Goal: Task Accomplishment & Management: Manage account settings

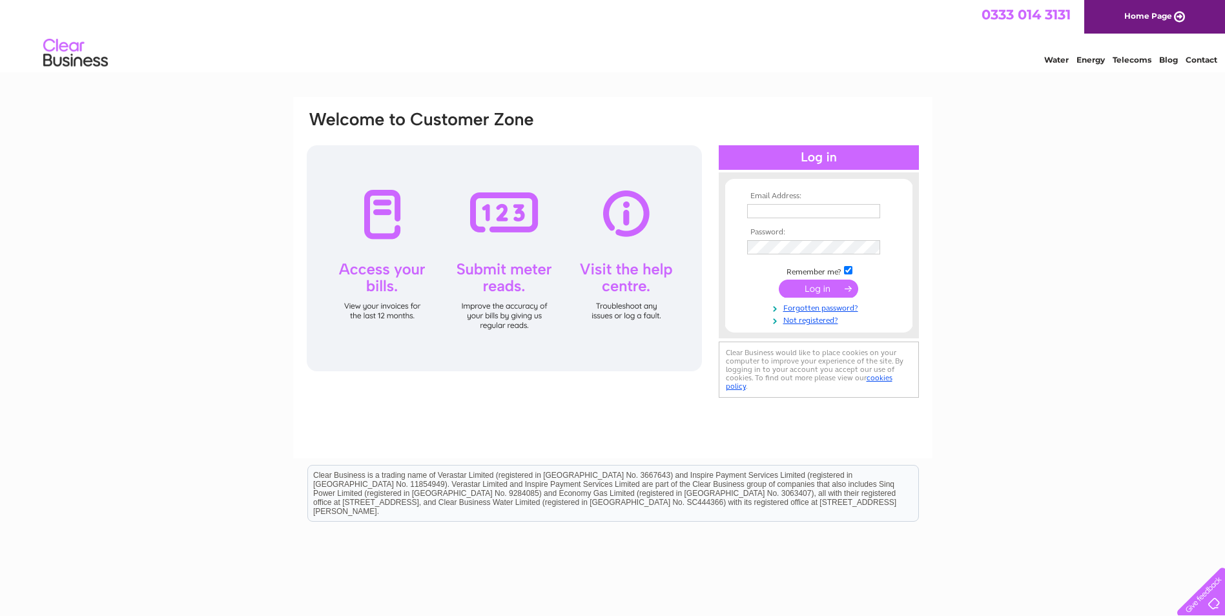
type input "HELEN@TANUNIQUE.CO.UK"
click at [817, 285] on input "submit" at bounding box center [818, 289] width 79 height 18
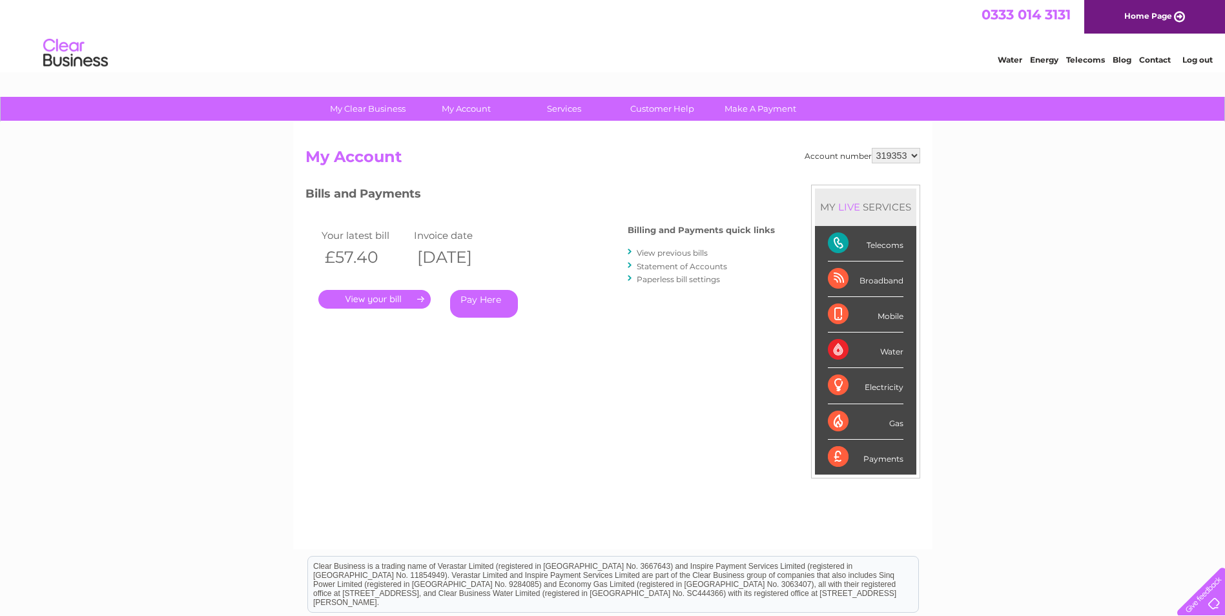
click at [917, 155] on select "319353 440507 448557 449929" at bounding box center [896, 155] width 48 height 15
click at [872, 148] on select "319353 440507 448557 449929" at bounding box center [896, 155] width 48 height 15
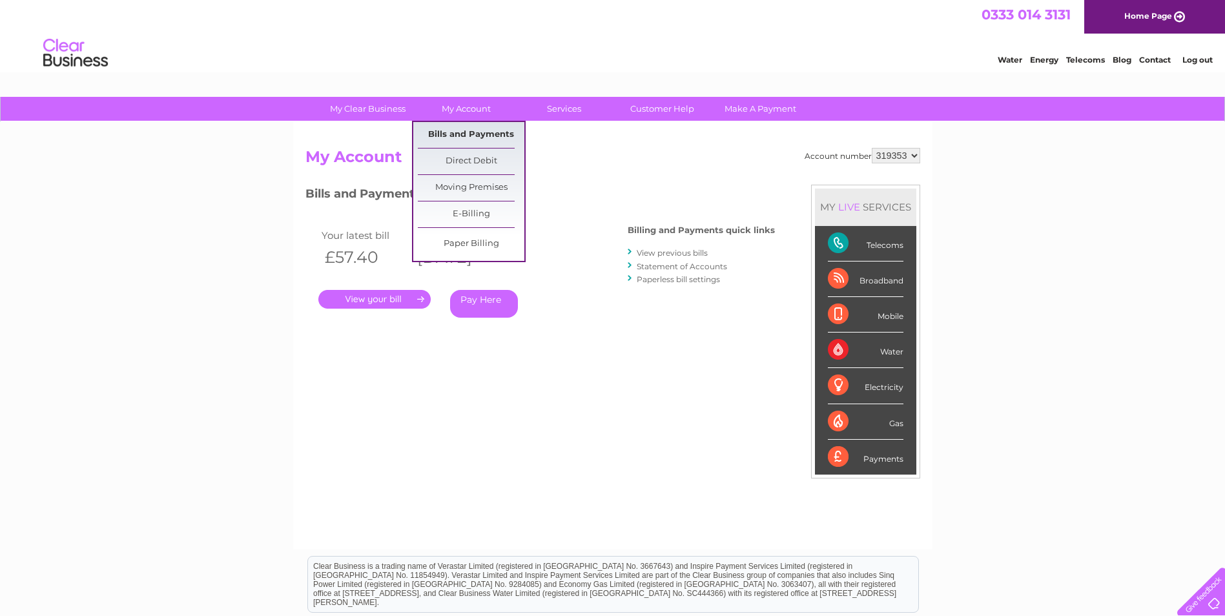
click at [474, 128] on link "Bills and Payments" at bounding box center [471, 135] width 107 height 26
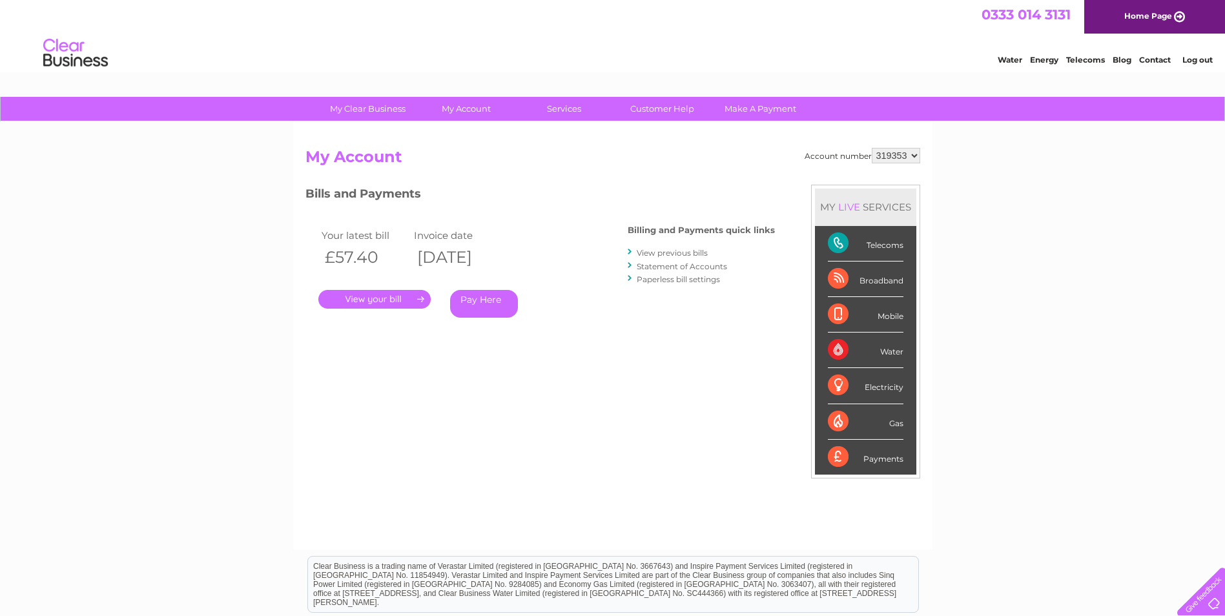
click at [354, 300] on link "." at bounding box center [374, 299] width 112 height 19
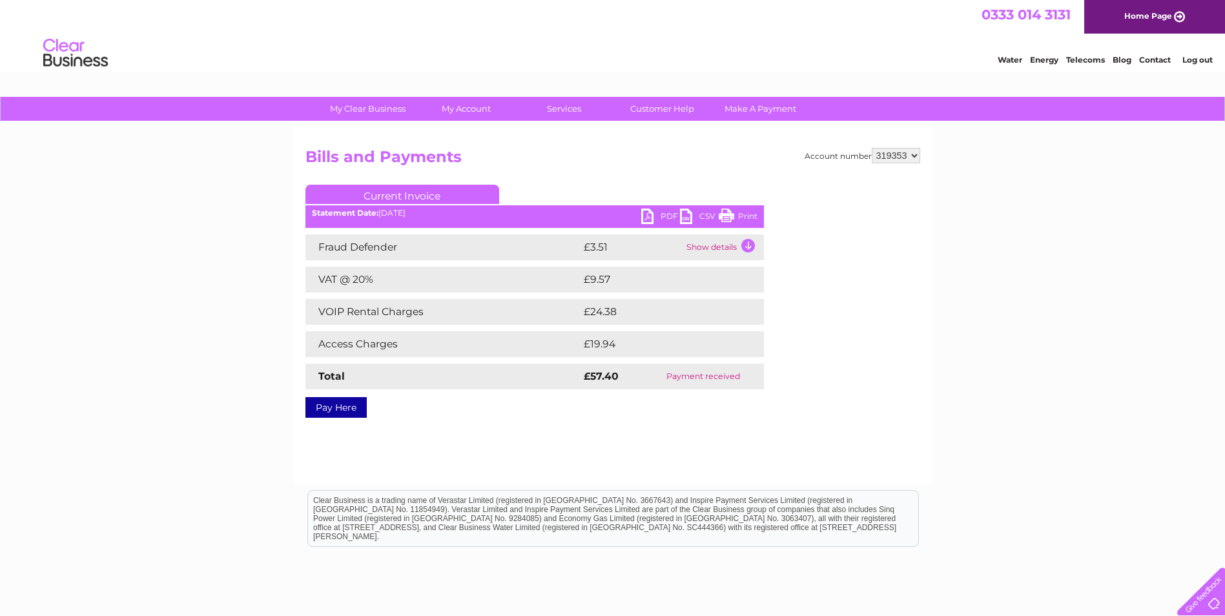
click at [649, 213] on link "PDF" at bounding box center [660, 218] width 39 height 19
click at [917, 155] on select "319353 440507 448557 449929" at bounding box center [896, 155] width 48 height 15
select select "449929"
click at [872, 148] on select "319353 440507 448557 449929" at bounding box center [896, 155] width 48 height 15
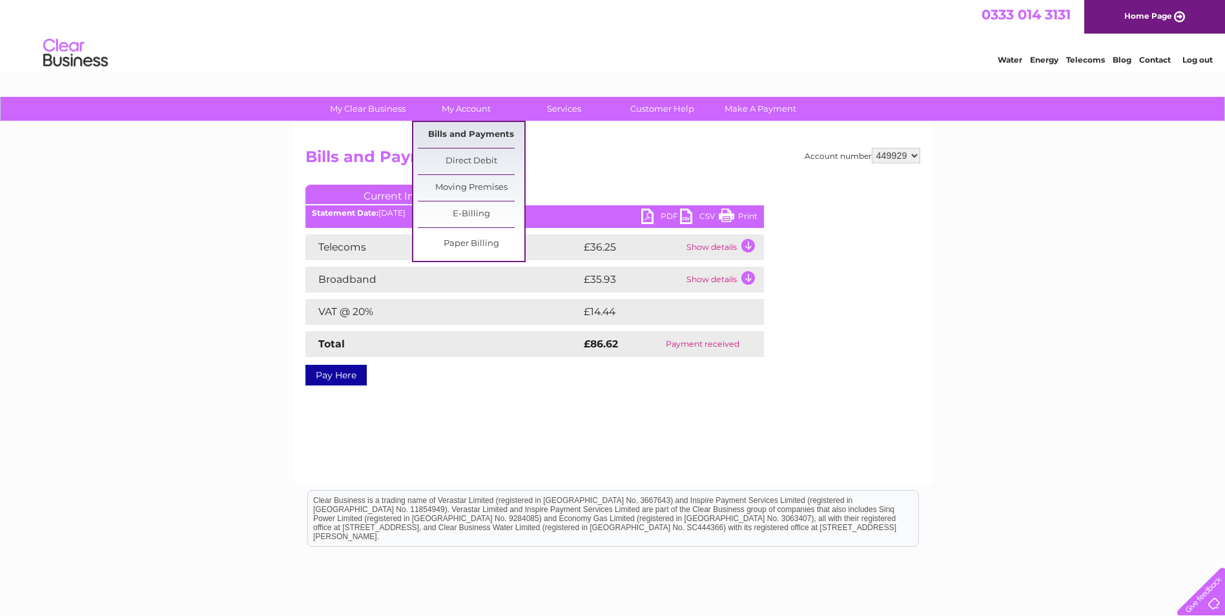
click at [472, 127] on link "Bills and Payments" at bounding box center [471, 135] width 107 height 26
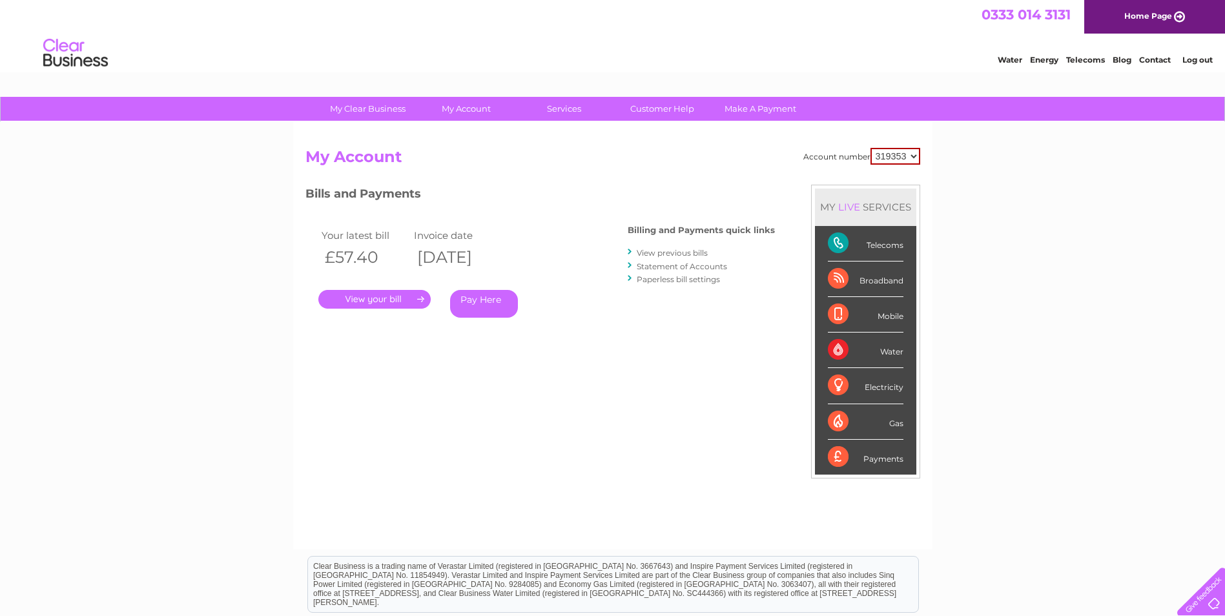
click at [406, 300] on link "." at bounding box center [374, 299] width 112 height 19
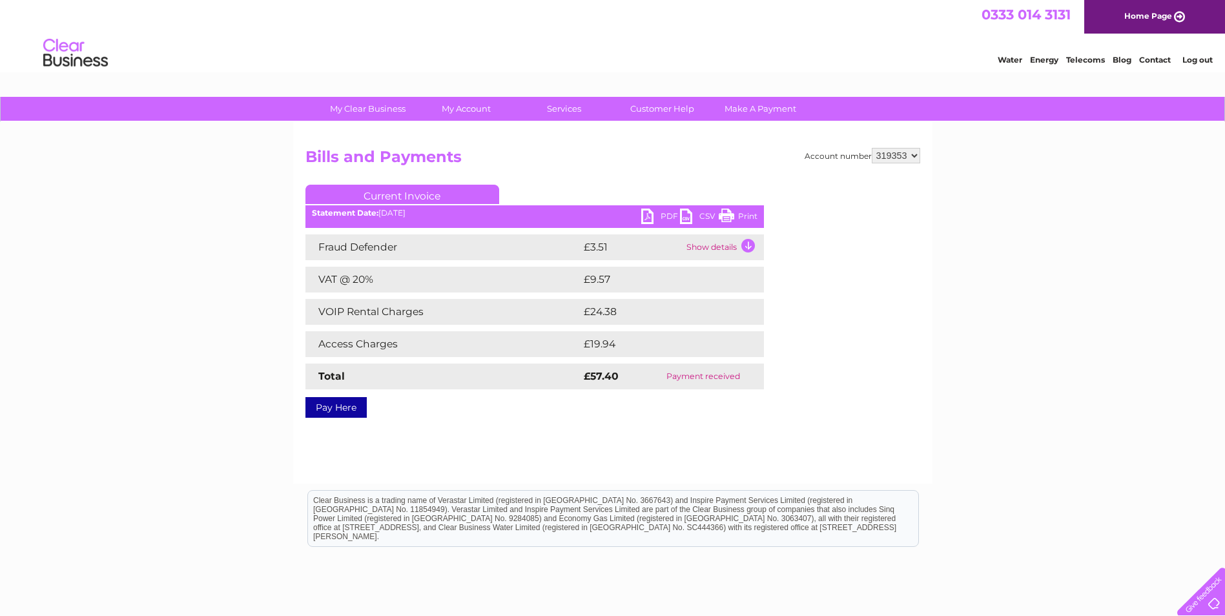
click at [647, 210] on link "PDF" at bounding box center [660, 218] width 39 height 19
click at [910, 153] on select "319353 440507 448557 449929" at bounding box center [896, 155] width 48 height 15
select select "449929"
click at [872, 148] on select "319353 440507 448557 449929" at bounding box center [896, 155] width 48 height 15
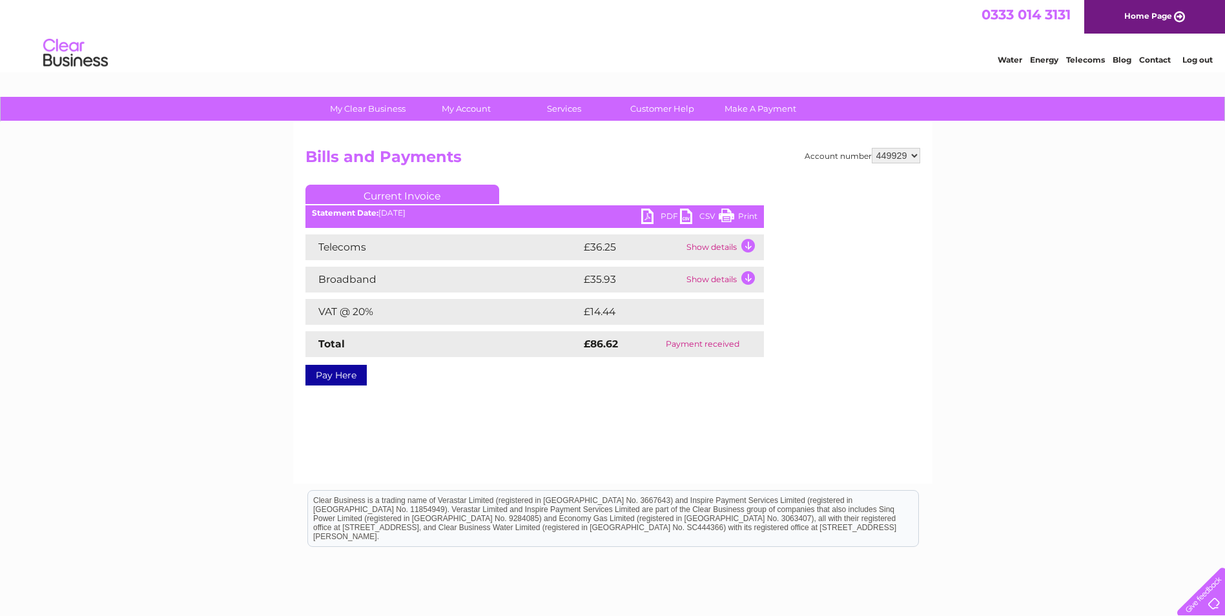
click at [642, 216] on link "PDF" at bounding box center [660, 218] width 39 height 19
click at [915, 155] on select "319353 440507 448557 449929" at bounding box center [896, 155] width 48 height 15
select select "440507"
click at [872, 148] on select "319353 440507 448557 449929" at bounding box center [896, 155] width 48 height 15
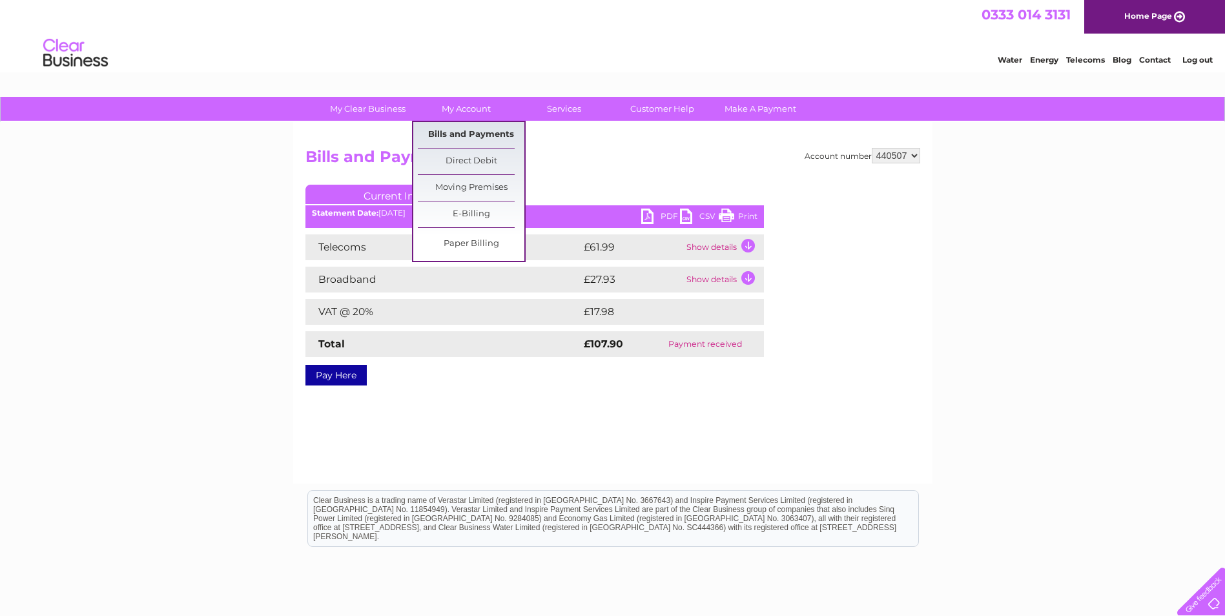
click at [472, 127] on link "Bills and Payments" at bounding box center [471, 135] width 107 height 26
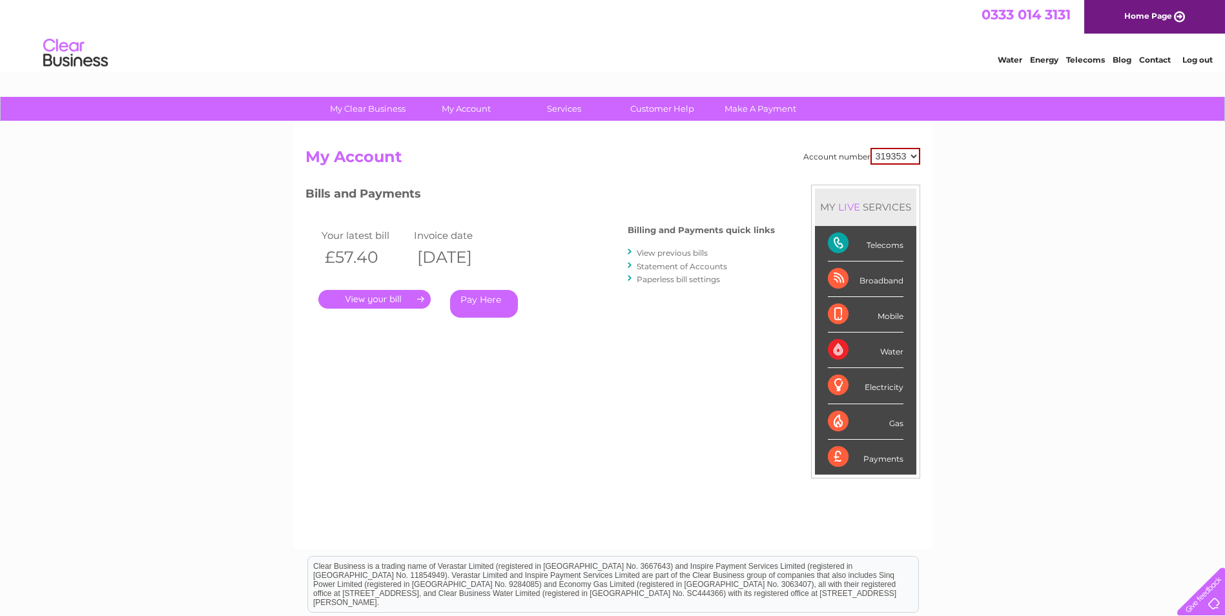
click at [398, 296] on link "." at bounding box center [374, 299] width 112 height 19
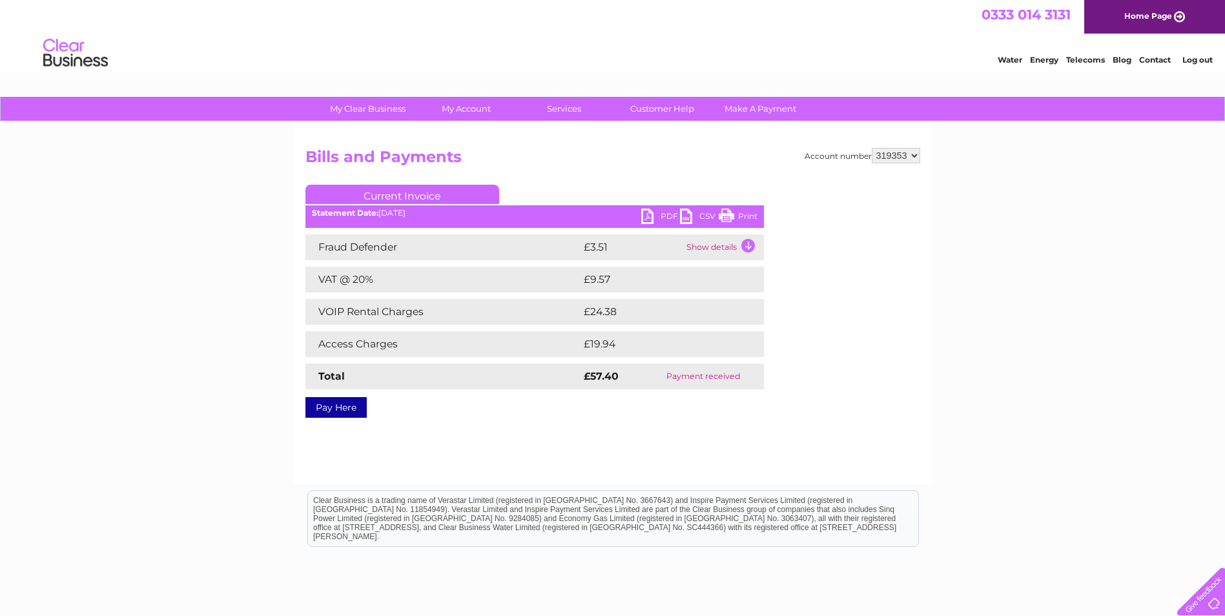
click at [650, 208] on ul "Current Invoice" at bounding box center [534, 197] width 458 height 24
click at [655, 219] on link "PDF" at bounding box center [660, 218] width 39 height 19
click at [667, 212] on link "PDF" at bounding box center [660, 218] width 39 height 19
click at [916, 159] on select "319353 440507 448557 449929" at bounding box center [896, 155] width 48 height 15
select select "440507"
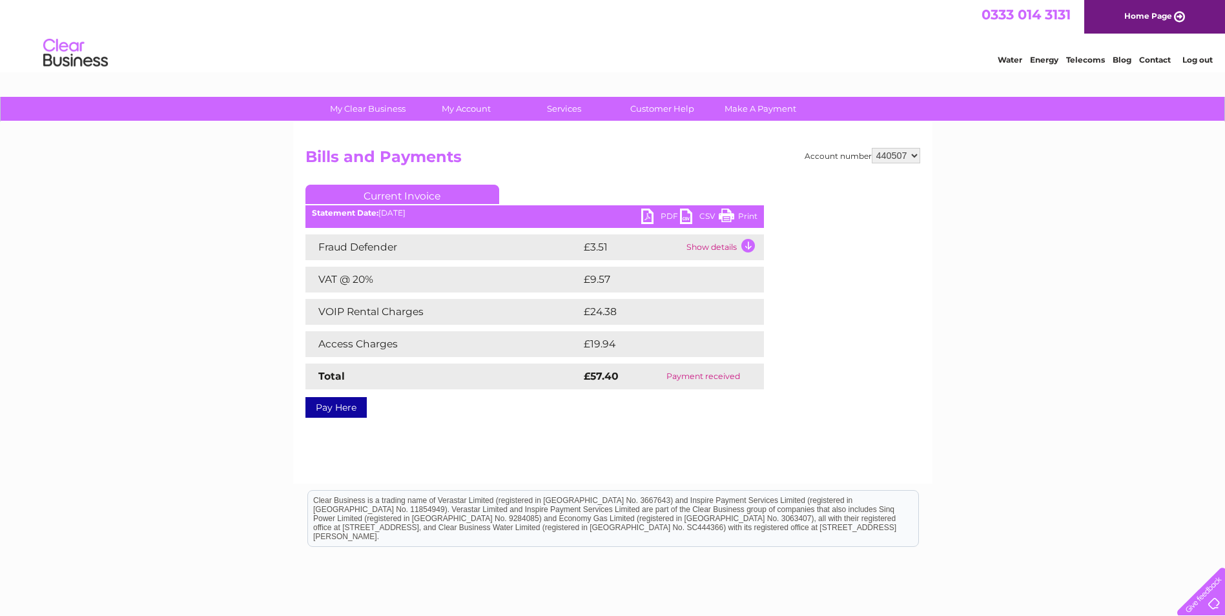
click at [872, 148] on select "319353 440507 448557 449929" at bounding box center [896, 155] width 48 height 15
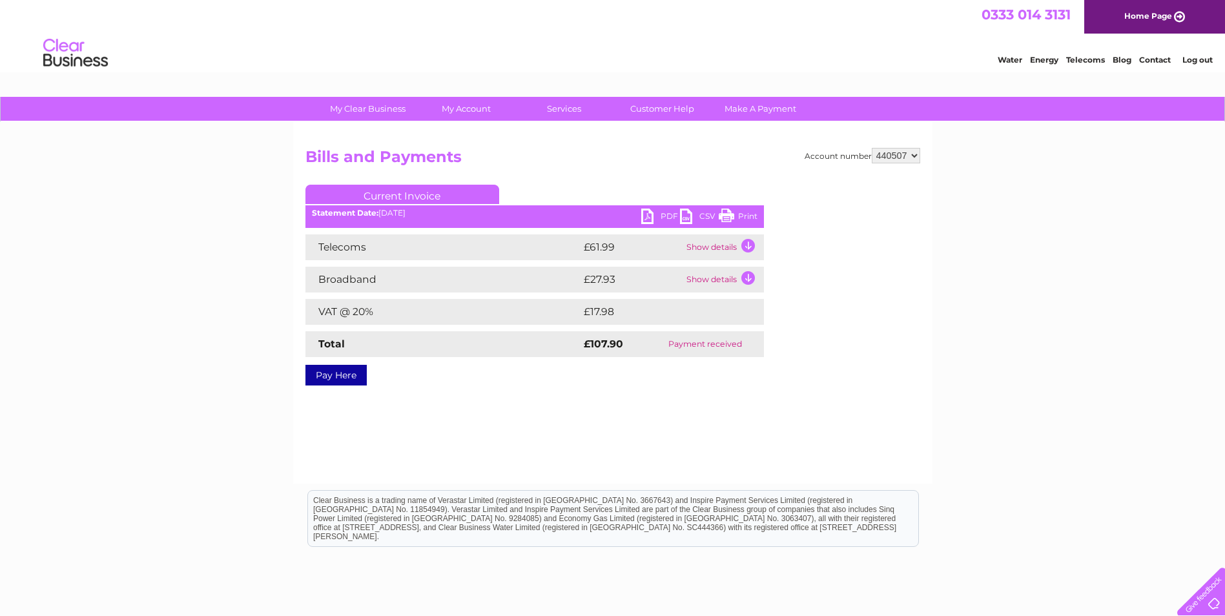
click at [656, 214] on link "PDF" at bounding box center [660, 218] width 39 height 19
click at [664, 212] on link "PDF" at bounding box center [660, 218] width 39 height 19
click at [667, 212] on link "PDF" at bounding box center [660, 218] width 39 height 19
click at [662, 214] on link "PDF" at bounding box center [660, 218] width 39 height 19
click at [918, 154] on select "319353 440507 448557 449929" at bounding box center [896, 155] width 48 height 15
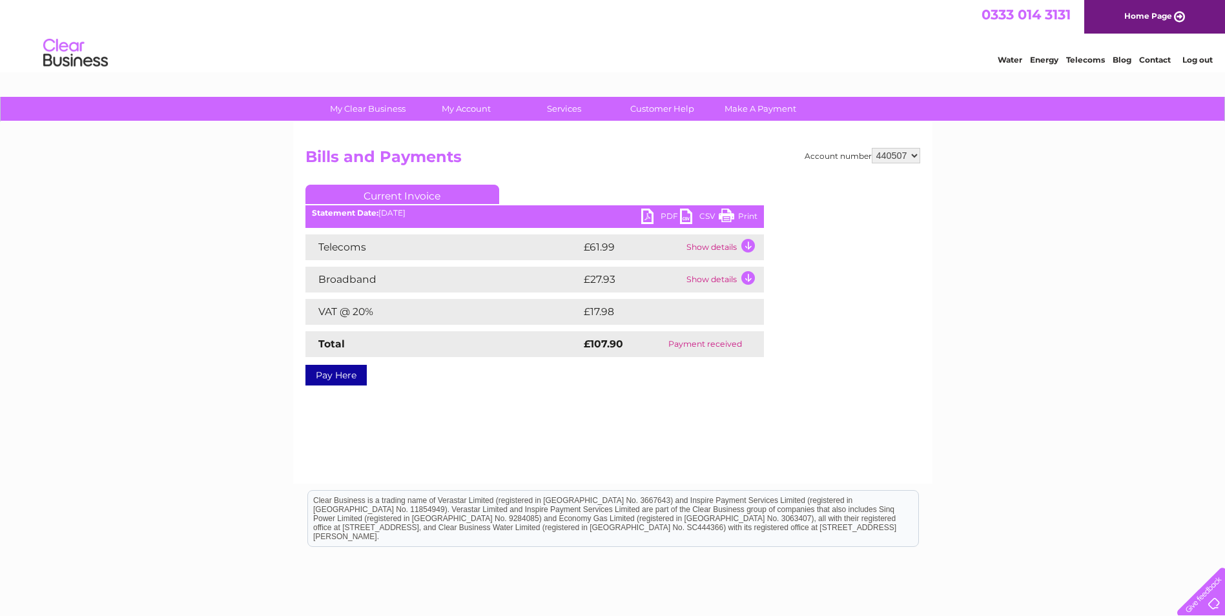
select select "448557"
click at [872, 148] on select "319353 440507 448557 449929" at bounding box center [896, 155] width 48 height 15
click at [651, 216] on link "PDF" at bounding box center [660, 218] width 39 height 19
click at [915, 154] on select "319353 440507 448557 449929" at bounding box center [896, 155] width 48 height 15
select select "449929"
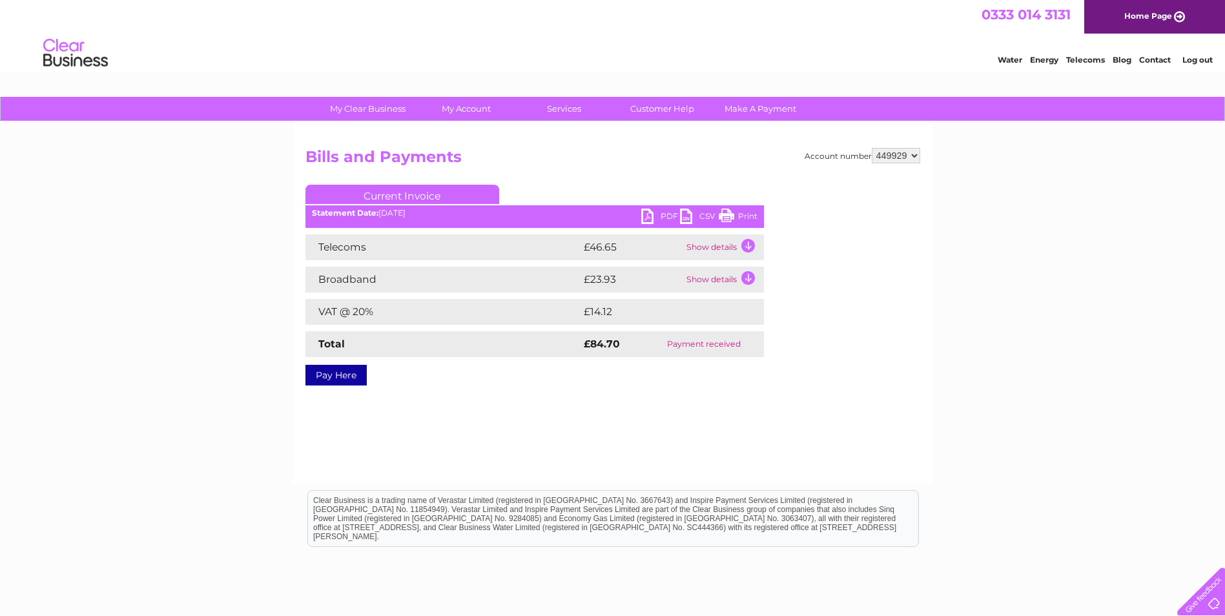
click at [872, 148] on select "319353 440507 448557 449929" at bounding box center [896, 155] width 48 height 15
click at [666, 215] on link "PDF" at bounding box center [660, 218] width 39 height 19
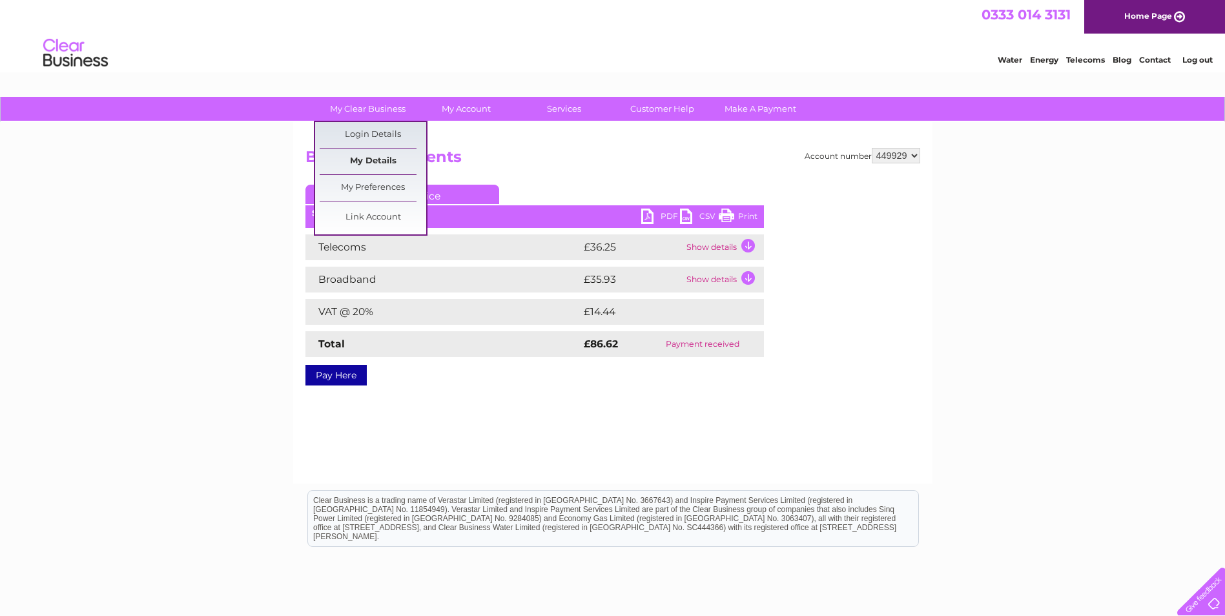
click at [371, 152] on link "My Details" at bounding box center [373, 161] width 107 height 26
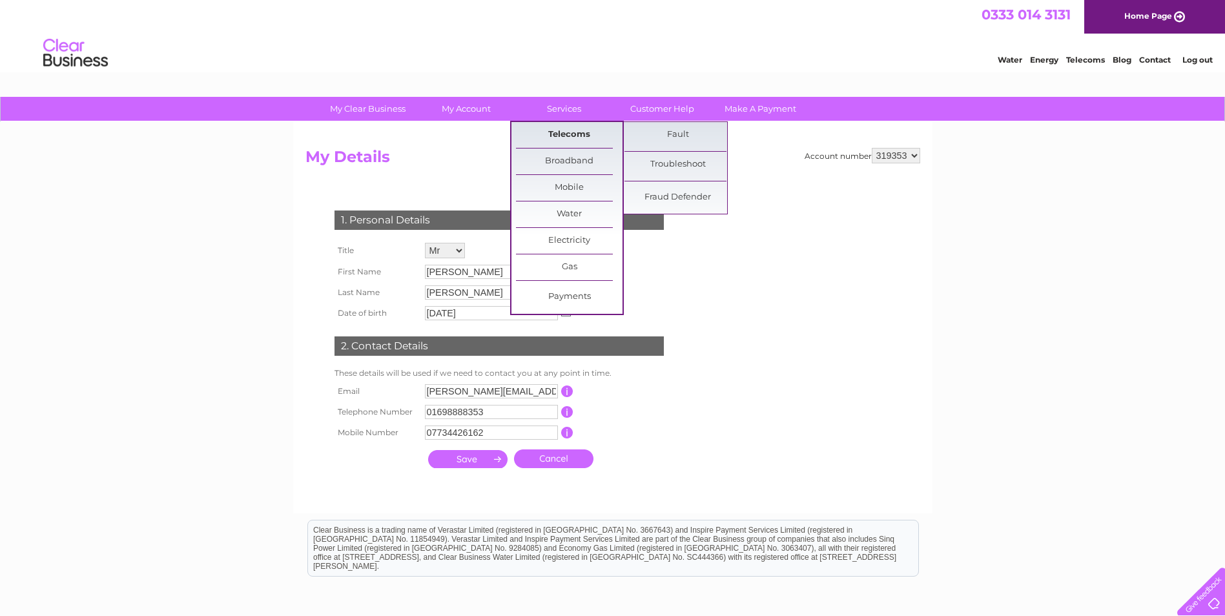
click at [566, 127] on link "Telecoms" at bounding box center [569, 135] width 107 height 26
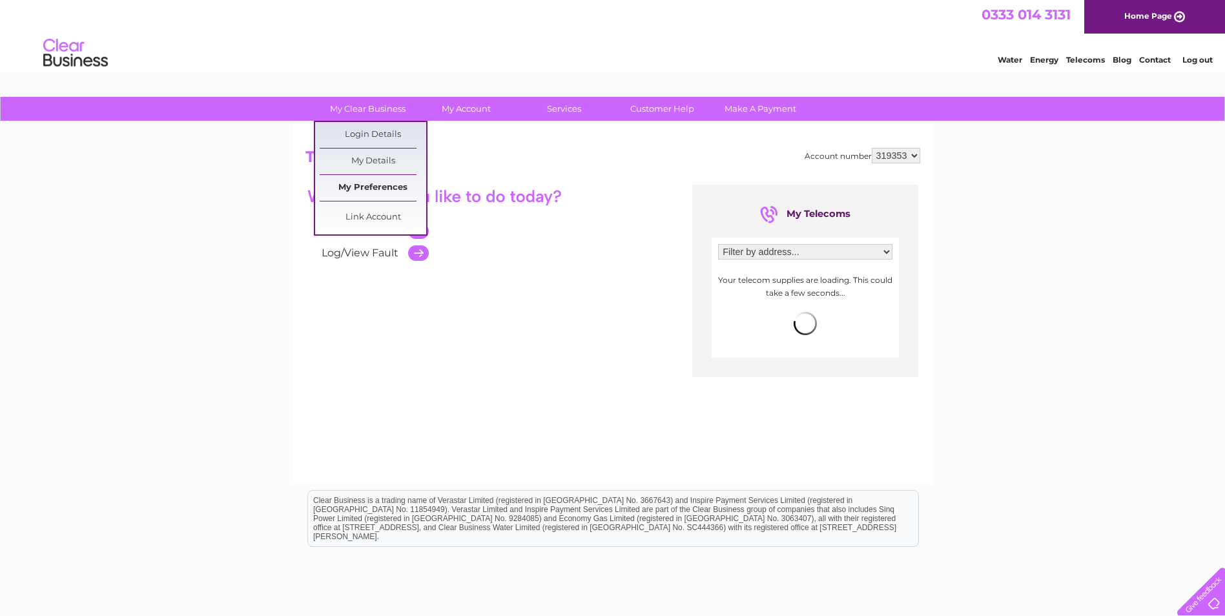
click at [383, 184] on link "My Preferences" at bounding box center [373, 188] width 107 height 26
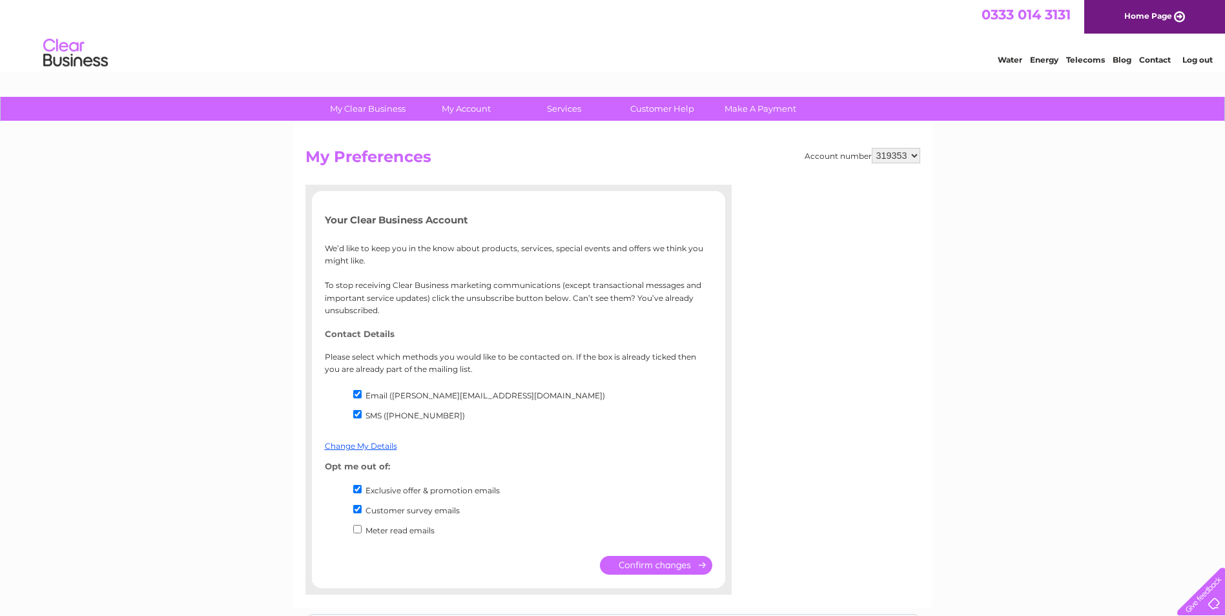
click at [1037, 234] on div "My Clear Business Login Details My Details My Preferences Link Account My Accou…" at bounding box center [612, 462] width 1225 height 731
